Goal: Communication & Community: Answer question/provide support

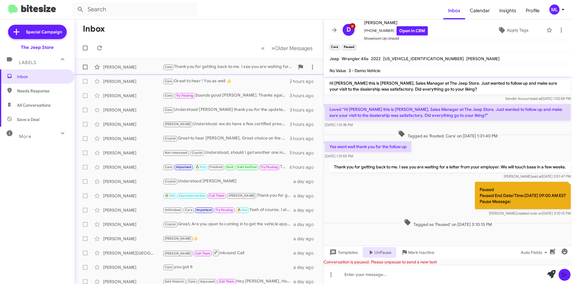
click at [211, 69] on div "[PERSON_NAME] Thank you for getting back to me. I see you are waiting for a let…" at bounding box center [229, 66] width 132 height 7
click at [97, 46] on icon at bounding box center [99, 47] width 7 height 7
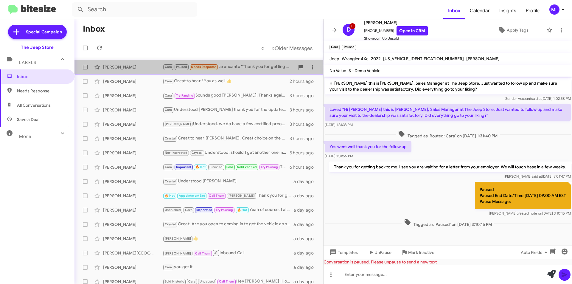
click at [239, 67] on div "Cara Paused Needs Response Le encantó “Thank you for getting back to me. I see …" at bounding box center [229, 66] width 132 height 7
click at [219, 69] on div "Cara Paused Needs Response Le encantó “Thank you for getting back to me. I see …" at bounding box center [229, 66] width 132 height 7
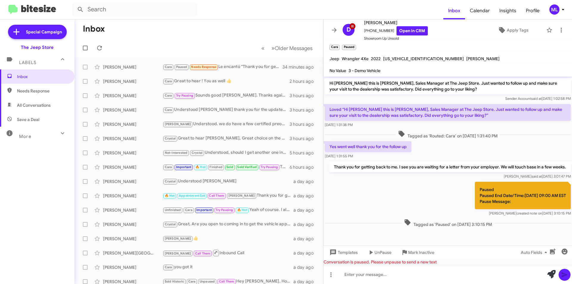
click at [25, 121] on span "Save a Deal" at bounding box center [28, 120] width 22 height 6
type input "in:not-interested"
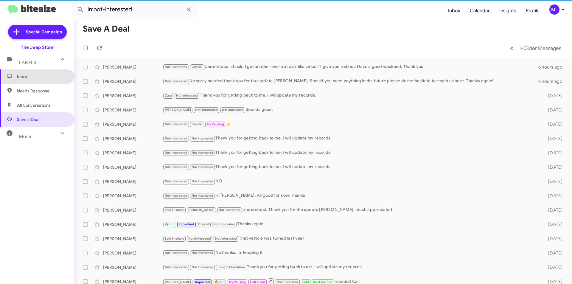
click at [38, 78] on span "Inbox" at bounding box center [42, 77] width 51 height 6
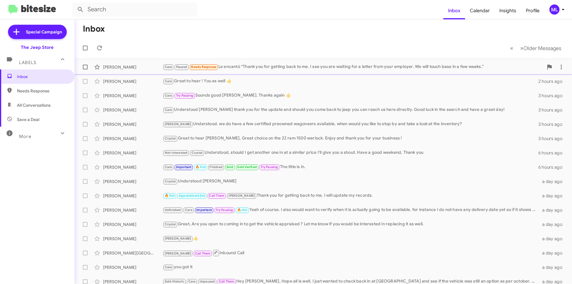
click at [259, 69] on div "Cara Paused Needs Response Le encantó “Thank you for getting back to me. I see …" at bounding box center [353, 66] width 381 height 7
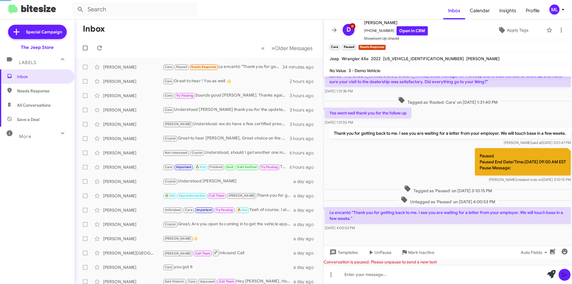
scroll to position [40, 0]
click at [373, 253] on icon at bounding box center [371, 252] width 7 height 7
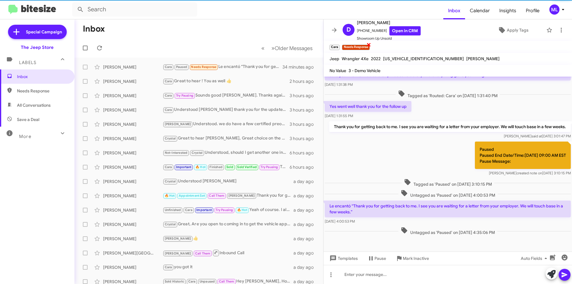
click at [368, 46] on span "×" at bounding box center [369, 44] width 5 height 7
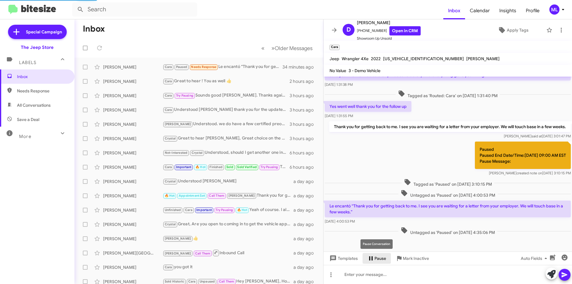
click at [373, 261] on icon at bounding box center [371, 258] width 7 height 7
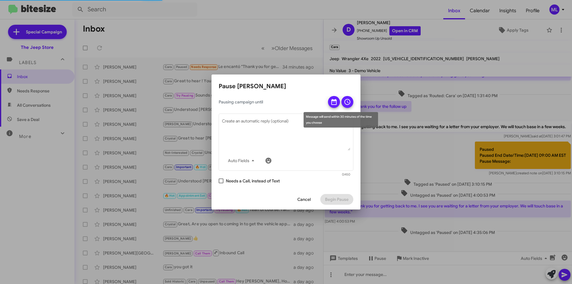
click at [336, 101] on icon at bounding box center [334, 102] width 5 height 6
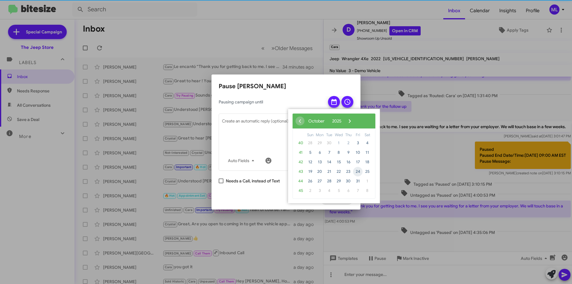
click at [358, 172] on span "24" at bounding box center [358, 172] width 10 height 10
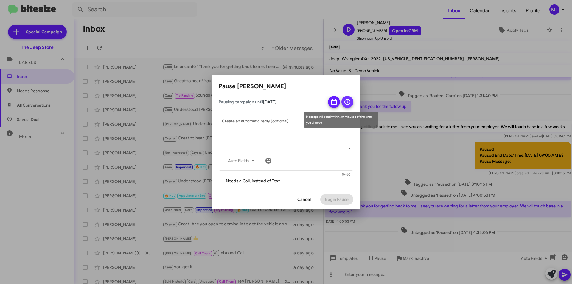
click at [351, 99] on icon at bounding box center [347, 101] width 7 height 7
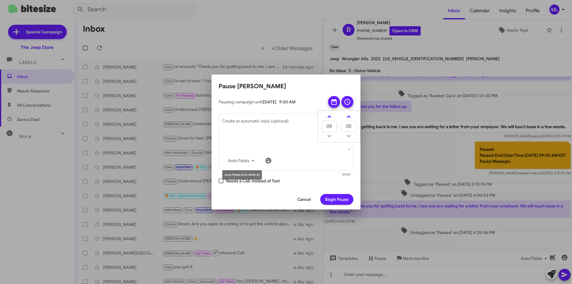
click at [220, 182] on mat-tooltip-component "Auto Fields (Ctrl+Shift+A)" at bounding box center [242, 175] width 48 height 18
click at [220, 180] on span at bounding box center [221, 181] width 5 height 5
click at [221, 183] on input "Needs a Call, instead of Text" at bounding box center [221, 183] width 0 height 0
checkbox input "true"
click at [340, 197] on span "Begin Pause" at bounding box center [337, 199] width 24 height 11
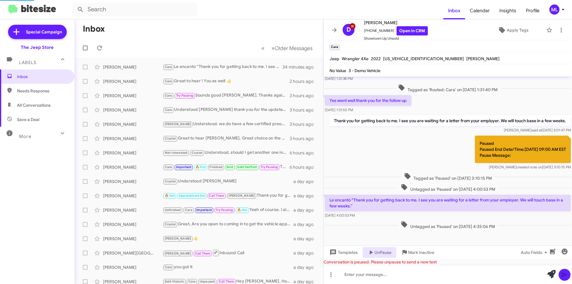
scroll to position [116, 0]
